Goal: Transaction & Acquisition: Purchase product/service

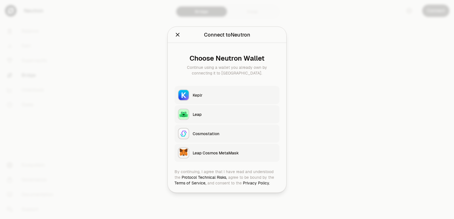
click at [217, 88] on button "Keplr" at bounding box center [226, 95] width 105 height 18
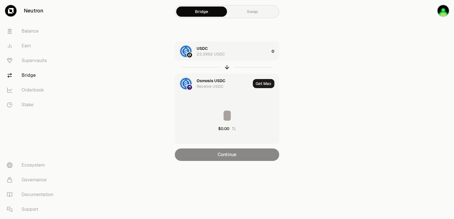
click at [230, 49] on div "USDC 23.3992 USDC" at bounding box center [233, 51] width 73 height 11
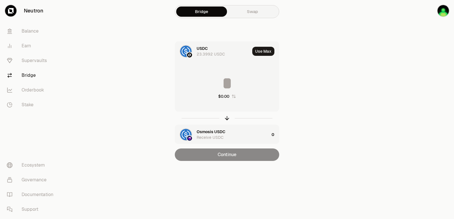
click at [234, 90] on input at bounding box center [227, 83] width 104 height 17
click at [228, 119] on icon "button" at bounding box center [227, 118] width 6 height 6
click at [215, 130] on div "USDC Receive USDC" at bounding box center [233, 134] width 73 height 11
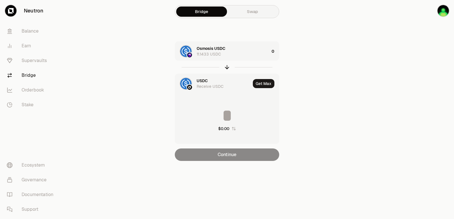
click at [218, 82] on div "USDC Receive USDC" at bounding box center [224, 83] width 54 height 11
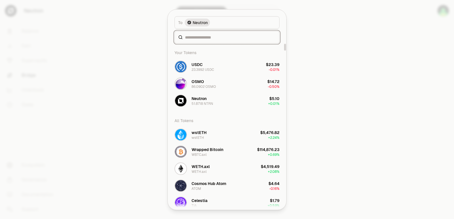
click at [199, 38] on input at bounding box center [230, 37] width 91 height 6
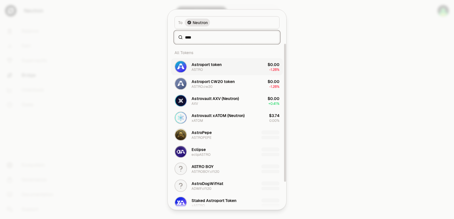
type input "****"
click at [212, 63] on div "Astroport token" at bounding box center [206, 65] width 30 height 6
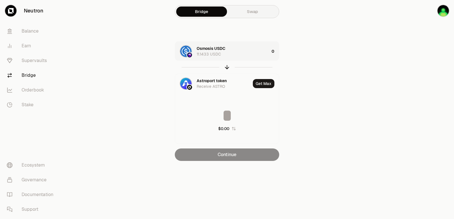
click at [246, 51] on div "Osmosis USDC 11.1433 USDC" at bounding box center [233, 51] width 73 height 11
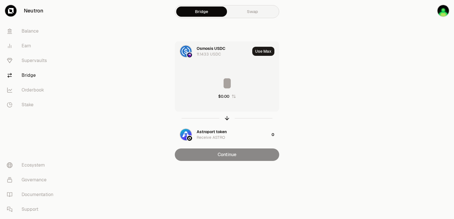
click at [237, 87] on input at bounding box center [227, 83] width 104 height 17
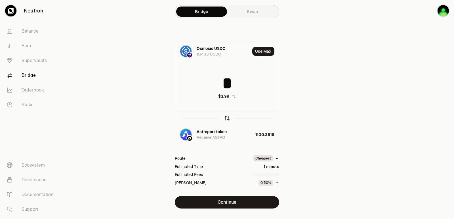
type input "*"
click at [226, 119] on icon "button" at bounding box center [227, 118] width 6 height 6
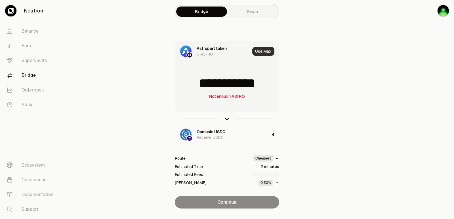
click at [263, 51] on button "Use Max" at bounding box center [263, 51] width 22 height 9
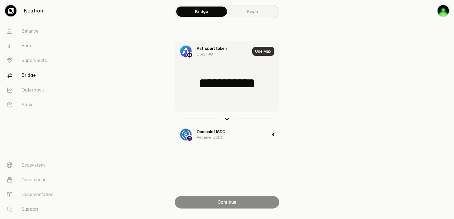
type input "*"
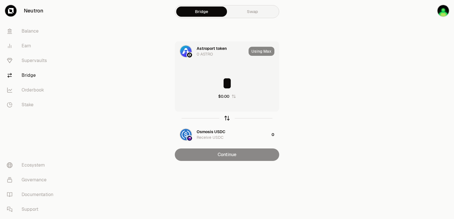
click at [226, 118] on icon "button" at bounding box center [227, 118] width 4 height 2
click at [263, 51] on button "Use Max" at bounding box center [263, 51] width 22 height 9
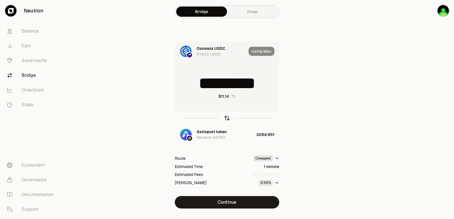
click at [227, 118] on icon "button" at bounding box center [227, 118] width 6 height 6
type input "**********"
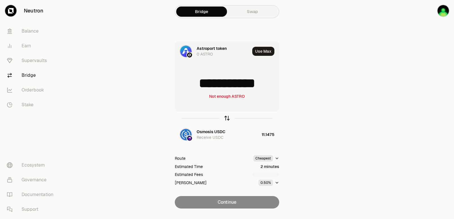
click at [228, 117] on icon "button" at bounding box center [227, 118] width 6 height 6
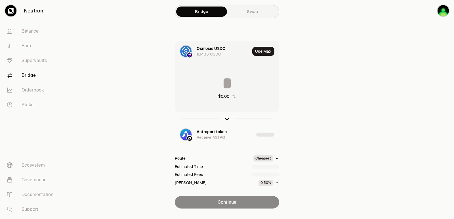
click at [215, 81] on input at bounding box center [227, 83] width 104 height 17
click at [215, 81] on input "*********" at bounding box center [227, 83] width 104 height 17
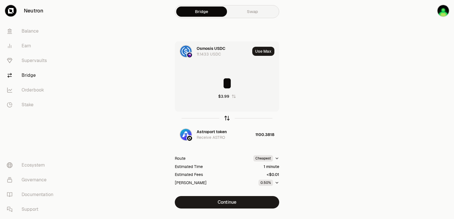
click at [225, 117] on icon "button" at bounding box center [227, 118] width 6 height 6
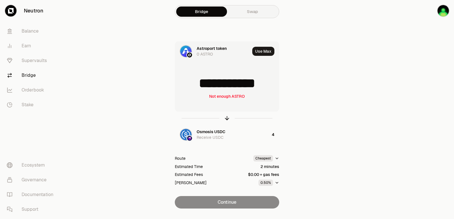
drag, startPoint x: 275, startPoint y: 83, endPoint x: 185, endPoint y: 86, distance: 90.5
click at [185, 86] on input "**********" at bounding box center [227, 83] width 104 height 17
type input "****"
click at [226, 117] on icon "button" at bounding box center [227, 118] width 6 height 6
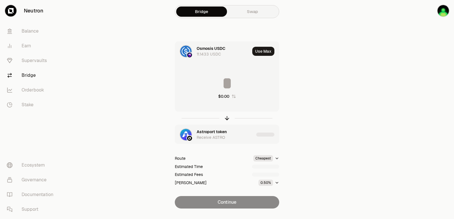
click at [214, 131] on div "Astroport token" at bounding box center [212, 132] width 30 height 6
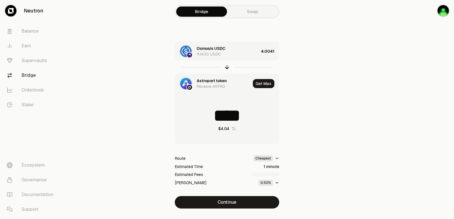
click at [207, 81] on div "Astroport token" at bounding box center [212, 81] width 30 height 6
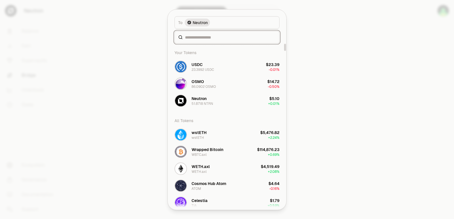
click at [198, 37] on input at bounding box center [230, 37] width 91 height 6
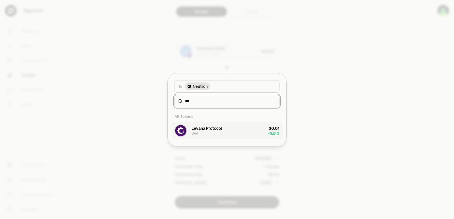
type input "***"
click at [217, 132] on div "Levana Protocol LVN" at bounding box center [206, 131] width 30 height 10
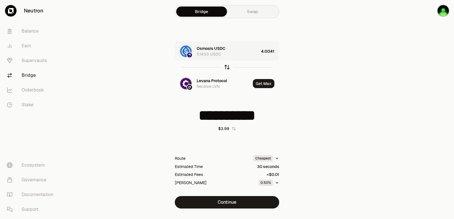
click at [226, 67] on icon "button" at bounding box center [227, 67] width 6 height 6
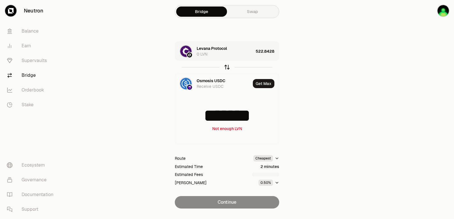
click at [226, 67] on icon "button" at bounding box center [227, 67] width 6 height 6
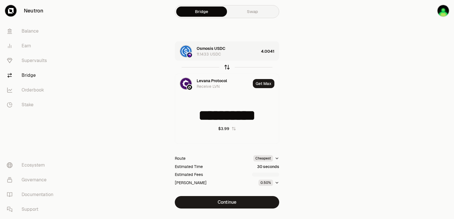
click at [226, 67] on icon "button" at bounding box center [227, 67] width 6 height 6
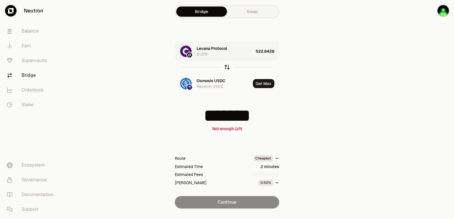
click at [226, 67] on icon "button" at bounding box center [227, 67] width 6 height 6
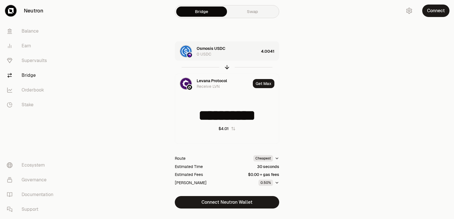
type input "**********"
